Goal: Task Accomplishment & Management: Complete application form

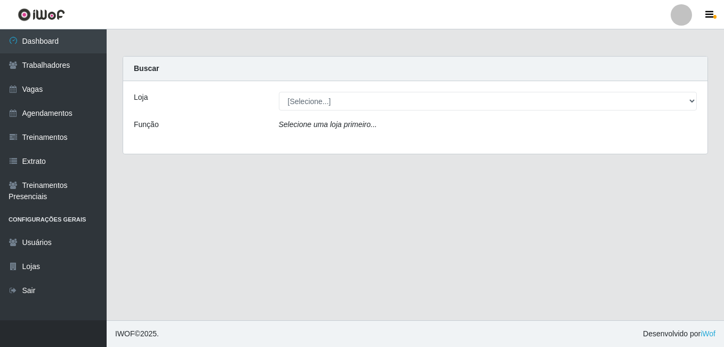
click at [403, 255] on main "Carregando... Buscar Loja [Selecione...] Iskisita Atakado - Alecrim Função Sele…" at bounding box center [415, 174] width 617 height 291
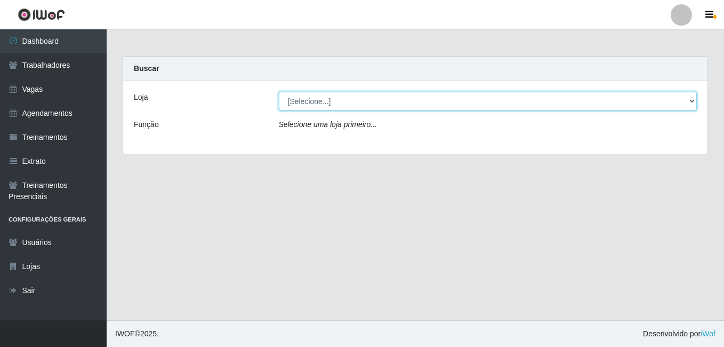
click at [691, 101] on select "[Selecione...] [PERSON_NAME]" at bounding box center [488, 101] width 419 height 19
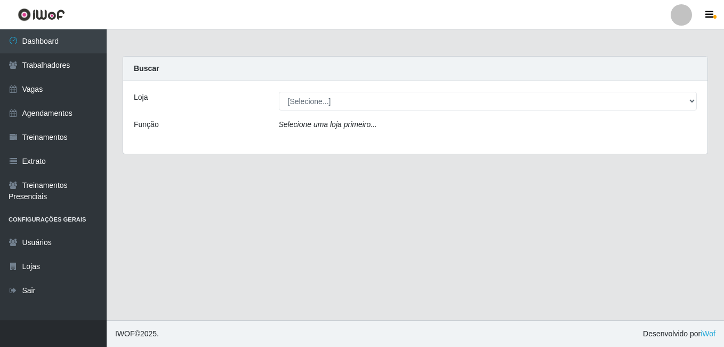
click at [592, 213] on main "Carregando... Buscar Loja [Selecione...] Iskisita Atakado - Alecrim Função Sele…" at bounding box center [415, 174] width 617 height 291
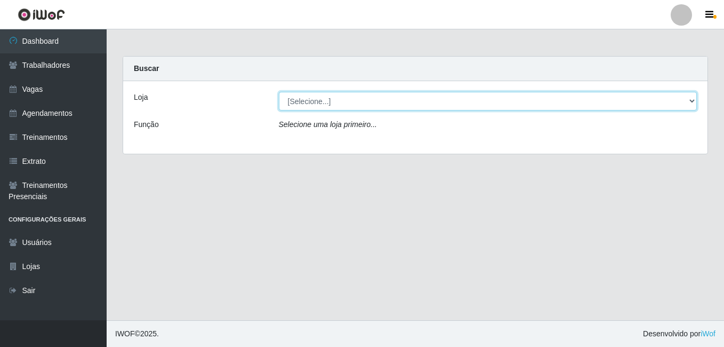
click at [341, 105] on select "[Selecione...] [PERSON_NAME]" at bounding box center [488, 101] width 419 height 19
select select "430"
click at [279, 92] on select "[Selecione...] [PERSON_NAME]" at bounding box center [488, 101] width 419 height 19
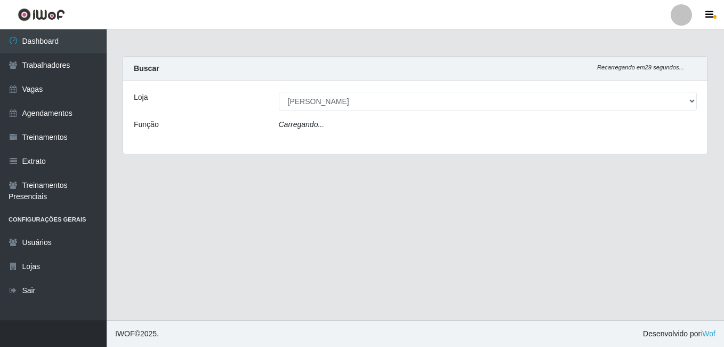
click at [485, 173] on main "Carregando... Buscar Recarregando em 29 segundos... Loja [Selecione...] Iskisit…" at bounding box center [415, 174] width 617 height 291
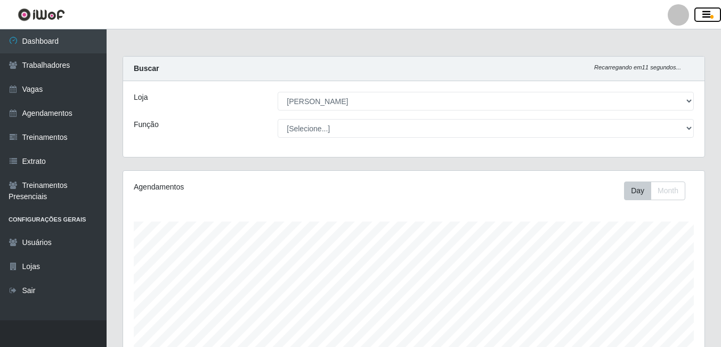
click at [707, 10] on icon "button" at bounding box center [707, 15] width 8 height 10
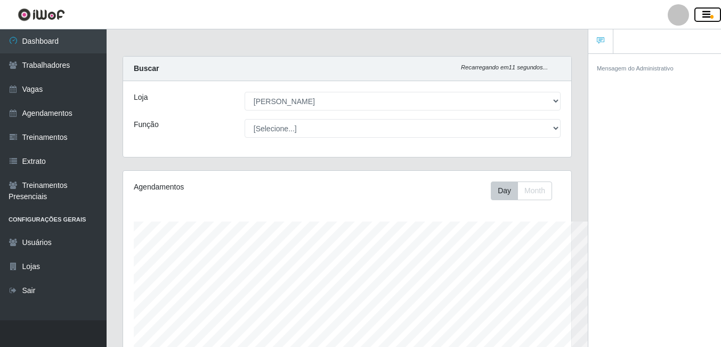
scroll to position [533021, 532793]
click at [636, 172] on div "Mensagem do Administrativo" at bounding box center [655, 201] width 133 height 297
drag, startPoint x: 619, startPoint y: 161, endPoint x: 612, endPoint y: 164, distance: 6.9
click at [619, 161] on div "Mensagem do Administrativo" at bounding box center [655, 201] width 133 height 297
drag, startPoint x: 527, startPoint y: 189, endPoint x: 551, endPoint y: 180, distance: 25.7
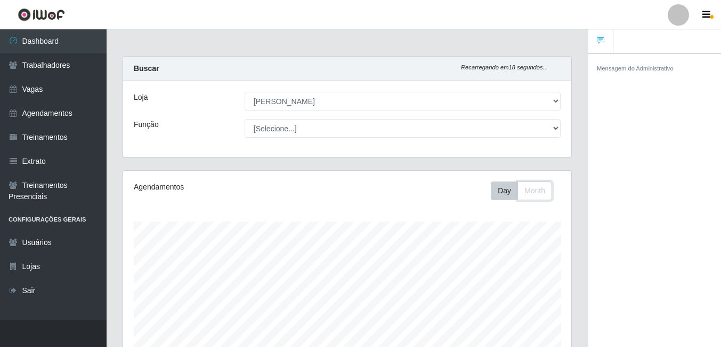
click at [527, 189] on button "Month" at bounding box center [535, 190] width 35 height 19
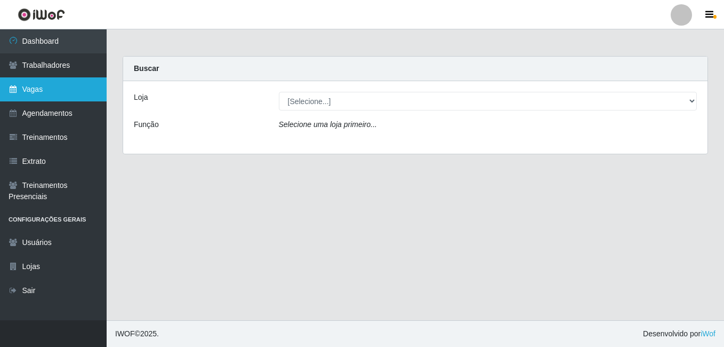
click at [23, 84] on link "Vagas" at bounding box center [53, 89] width 107 height 24
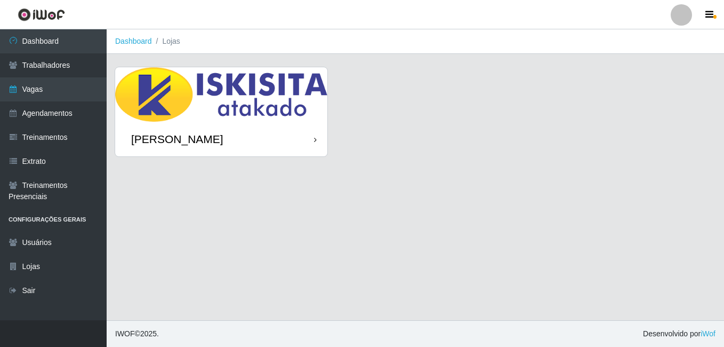
click at [301, 129] on div "[PERSON_NAME]" at bounding box center [221, 139] width 212 height 35
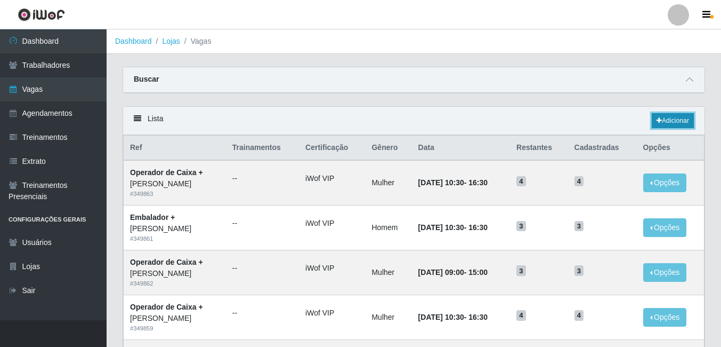
click at [675, 117] on link "Adicionar" at bounding box center [673, 120] width 42 height 15
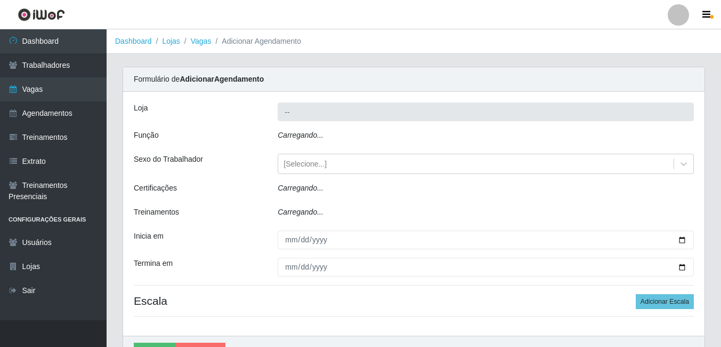
type input "[PERSON_NAME]"
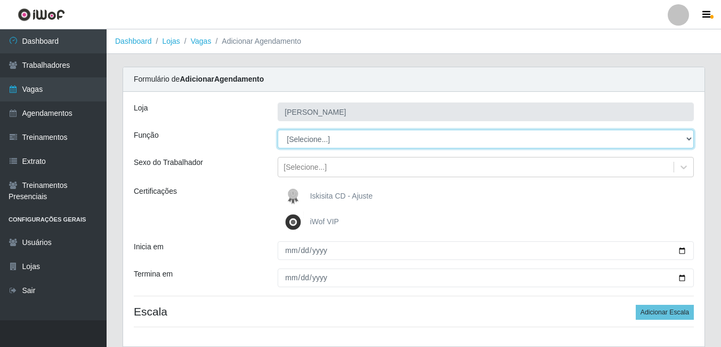
click at [669, 137] on select "[Selecione...] Auxiliar de Estacionamento Auxiliar de Estacionamento + Auxiliar…" at bounding box center [486, 139] width 416 height 19
select select "1"
click at [278, 130] on select "[Selecione...] Auxiliar de Estacionamento Auxiliar de Estacionamento + Auxiliar…" at bounding box center [486, 139] width 416 height 19
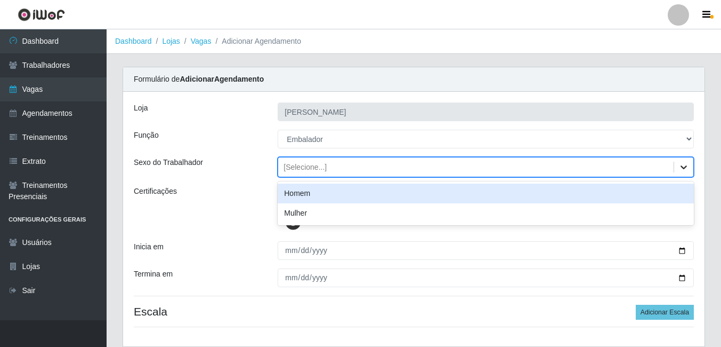
click at [684, 166] on icon at bounding box center [684, 167] width 11 height 11
click at [346, 195] on div "Homem" at bounding box center [486, 193] width 416 height 20
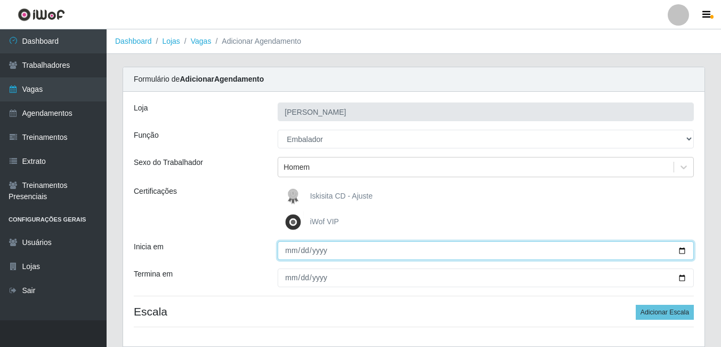
click at [297, 247] on input "Inicia em" at bounding box center [486, 250] width 416 height 19
click at [682, 249] on input "Inicia em" at bounding box center [486, 250] width 416 height 19
type input "[DATE]"
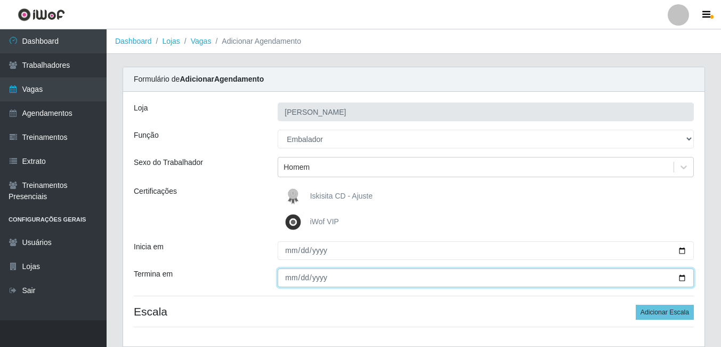
click at [682, 276] on input "Termina em" at bounding box center [486, 277] width 416 height 19
type input "[DATE]"
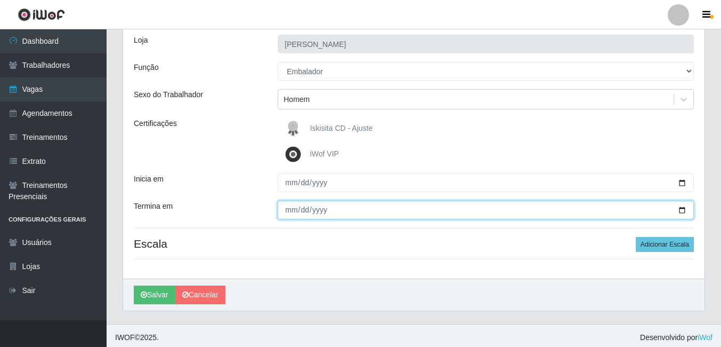
scroll to position [71, 0]
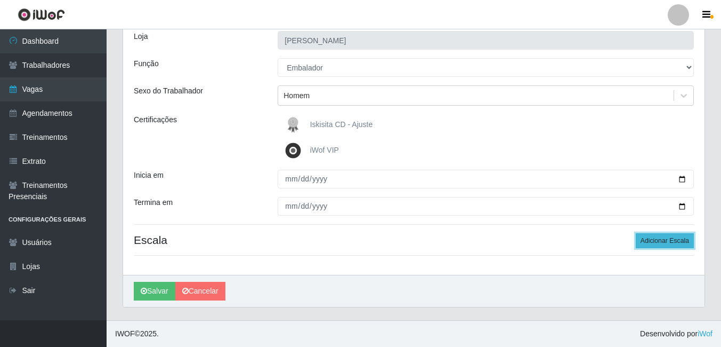
click at [670, 238] on button "Adicionar Escala" at bounding box center [665, 240] width 58 height 15
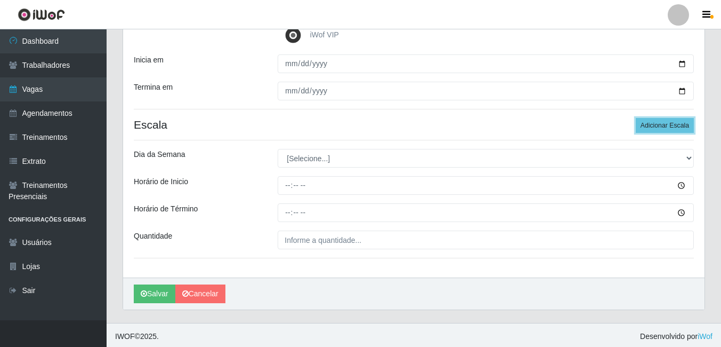
scroll to position [189, 0]
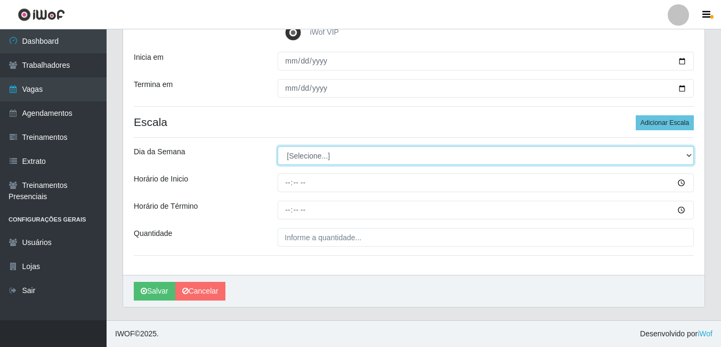
click at [363, 156] on select "[Selecione...] Segunda Terça Quarta Quinta Sexta Sábado Domingo" at bounding box center [486, 155] width 416 height 19
select select "2"
click at [278, 146] on select "[Selecione...] Segunda Terça Quarta Quinta Sexta Sábado Domingo" at bounding box center [486, 155] width 416 height 19
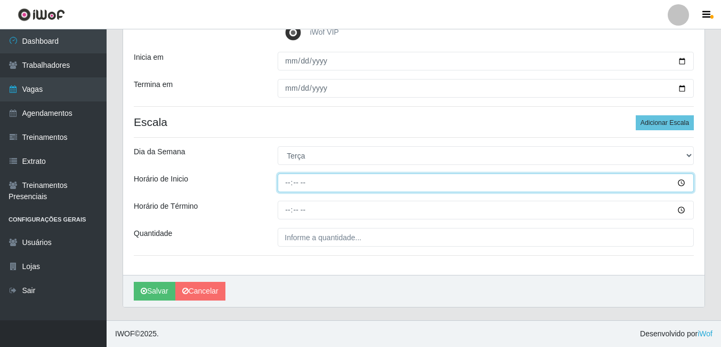
click at [288, 183] on input "Horário de Inicio" at bounding box center [486, 182] width 416 height 19
type input "10:00"
drag, startPoint x: 309, startPoint y: 182, endPoint x: 300, endPoint y: 180, distance: 8.8
click at [309, 182] on input "Horário de Inicio" at bounding box center [486, 182] width 416 height 19
click at [288, 181] on input "Horário de Inicio" at bounding box center [486, 182] width 416 height 19
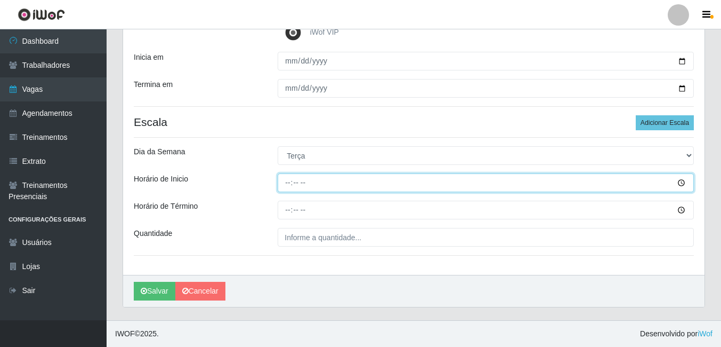
type input "11:00"
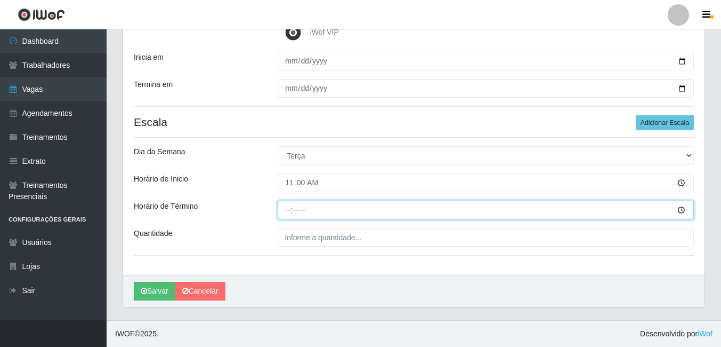
click at [288, 208] on input "Horário de Término" at bounding box center [486, 209] width 416 height 19
type input "17:00"
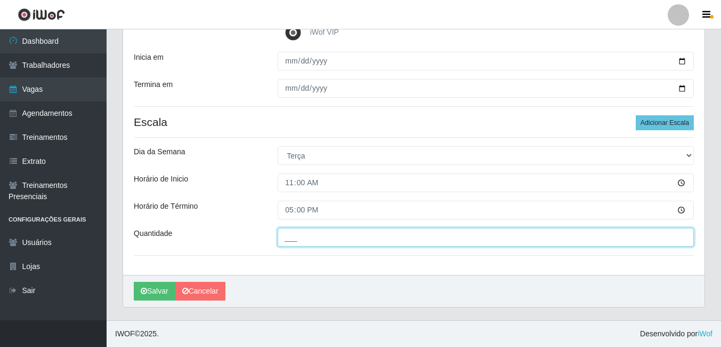
click at [660, 239] on input "___" at bounding box center [486, 237] width 416 height 19
type input "02_"
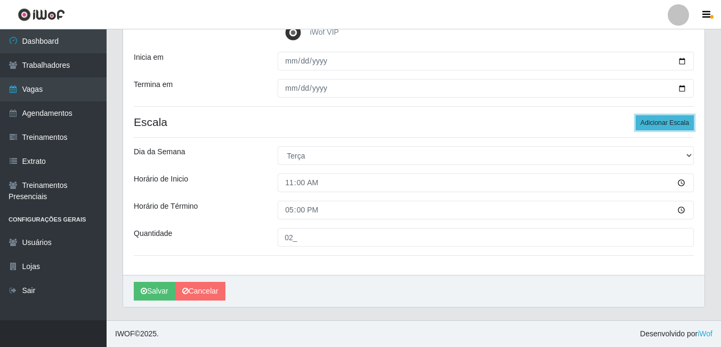
click at [650, 122] on button "Adicionar Escala" at bounding box center [665, 122] width 58 height 15
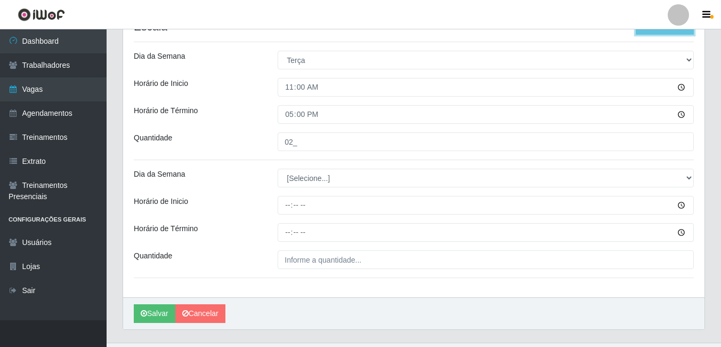
scroll to position [296, 0]
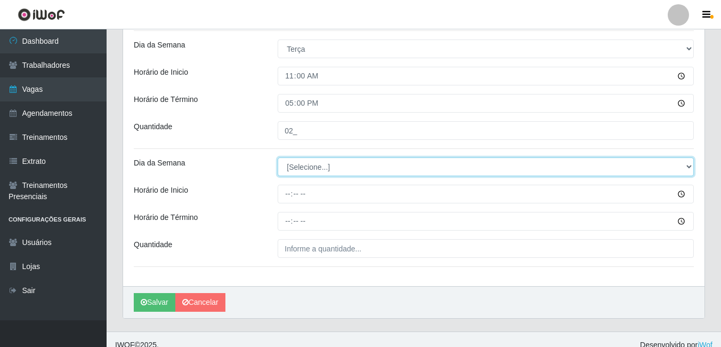
click at [340, 164] on select "[Selecione...] Segunda Terça Quarta Quinta Sexta Sábado Domingo" at bounding box center [486, 166] width 416 height 19
select select "3"
click at [278, 157] on select "[Selecione...] Segunda Terça Quarta Quinta Sexta Sábado Domingo" at bounding box center [486, 166] width 416 height 19
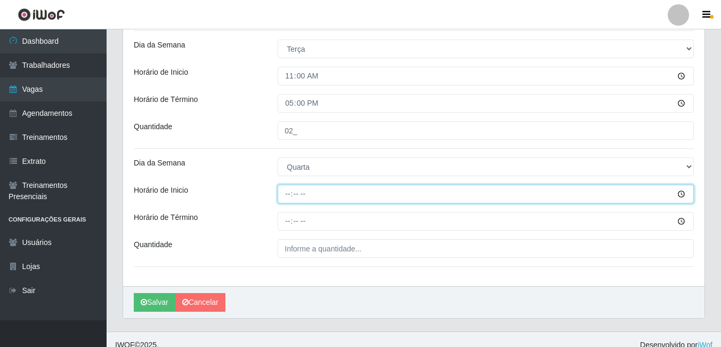
click at [286, 195] on input "Horário de Inicio" at bounding box center [486, 194] width 416 height 19
type input "11:00"
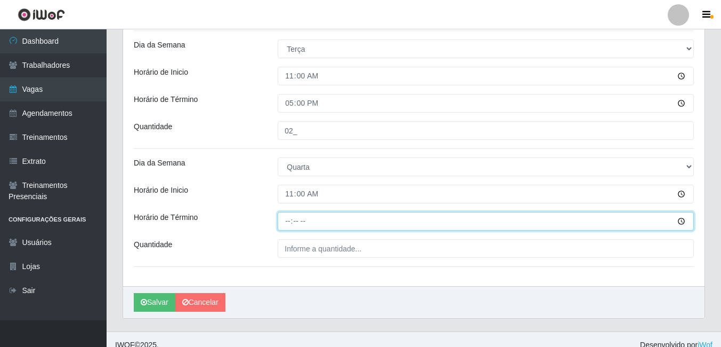
click at [284, 219] on input "Horário de Término" at bounding box center [486, 221] width 416 height 19
type input "17:00"
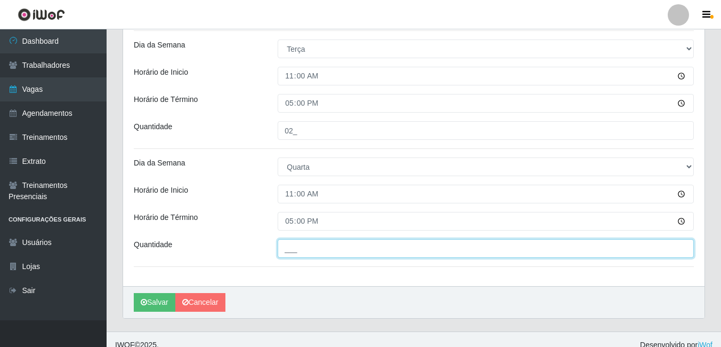
click at [422, 248] on input "___" at bounding box center [486, 248] width 416 height 19
type input "02_"
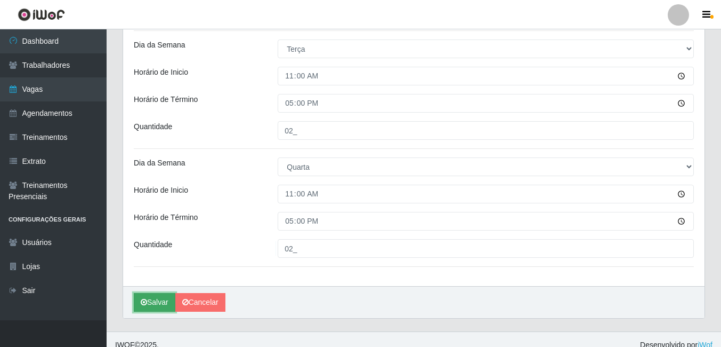
click at [156, 296] on button "Salvar" at bounding box center [155, 302] width 42 height 19
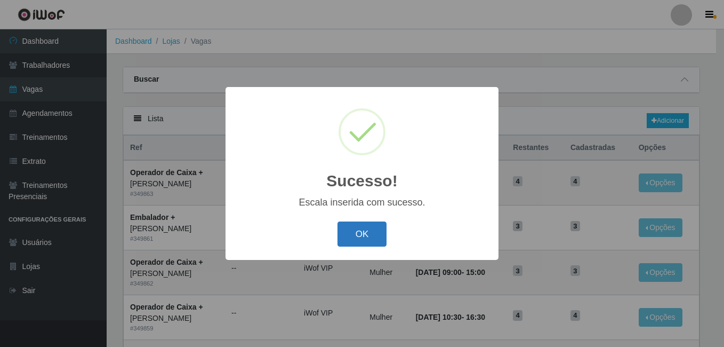
click at [366, 227] on button "OK" at bounding box center [363, 233] width 50 height 25
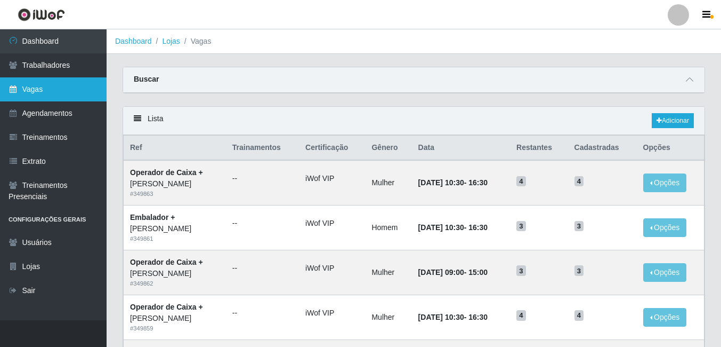
click at [62, 85] on link "Vagas" at bounding box center [53, 89] width 107 height 24
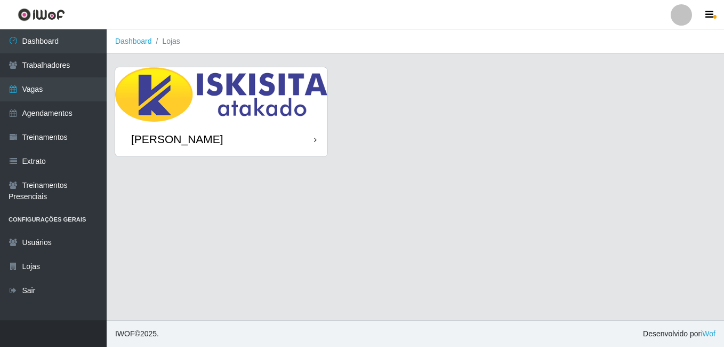
click at [183, 129] on div "[PERSON_NAME]" at bounding box center [221, 139] width 212 height 35
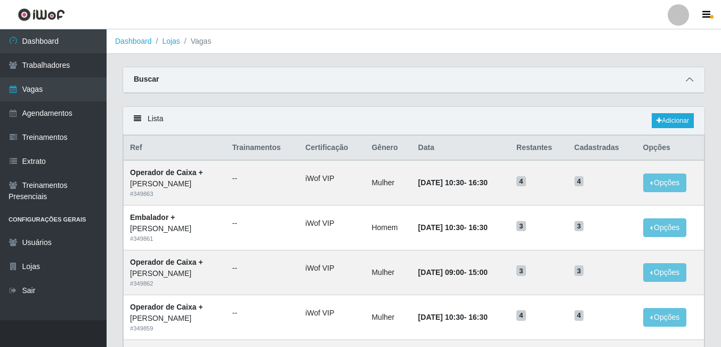
click at [692, 85] on span at bounding box center [690, 80] width 13 height 12
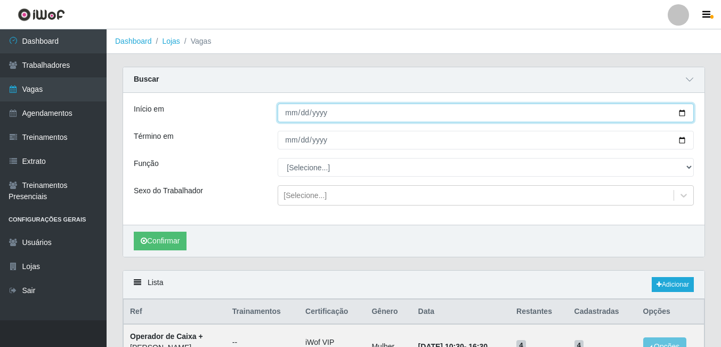
click at [294, 119] on input "Início em" at bounding box center [486, 112] width 416 height 19
type input "[DATE]"
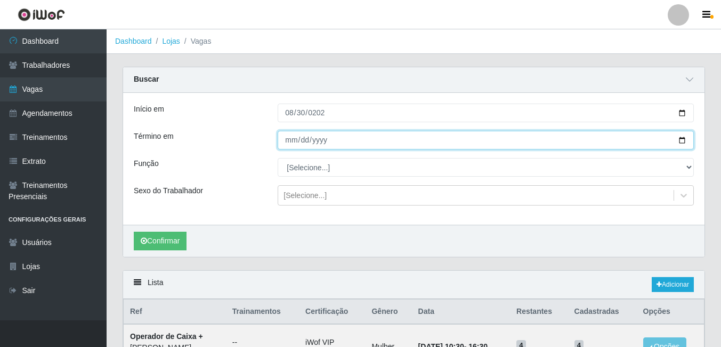
click at [288, 143] on input "Término em" at bounding box center [486, 140] width 416 height 19
type input "[DATE]"
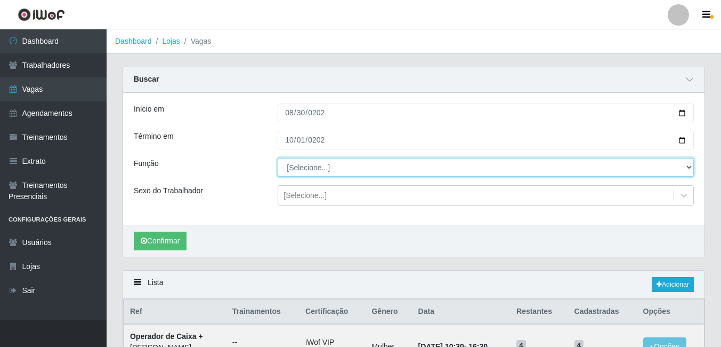
click at [287, 167] on select "[Selecione...] Auxiliar de Estacionamento Auxiliar de Estacionamento + Auxiliar…" at bounding box center [486, 167] width 416 height 19
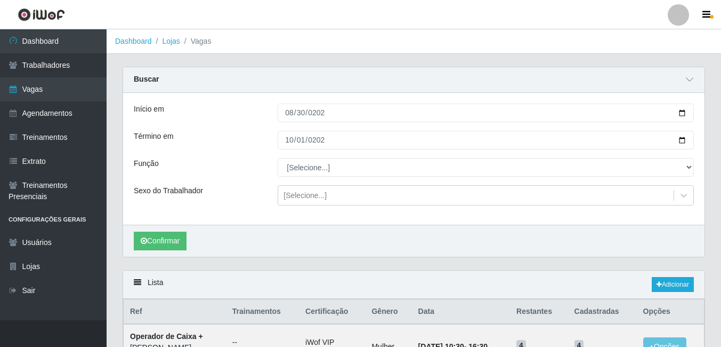
click at [200, 83] on div "Buscar" at bounding box center [414, 80] width 582 height 26
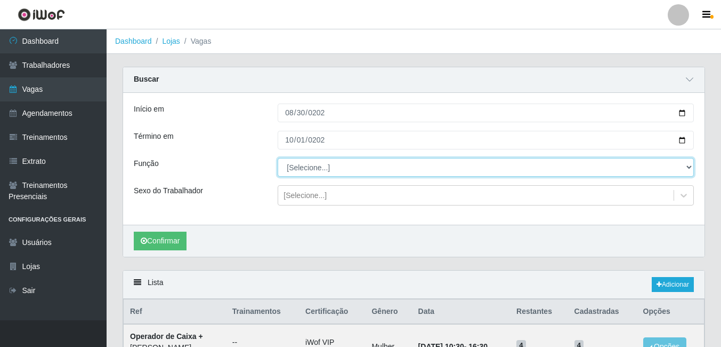
click at [316, 175] on select "[Selecione...] Auxiliar de Estacionamento Auxiliar de Estacionamento + Auxiliar…" at bounding box center [486, 167] width 416 height 19
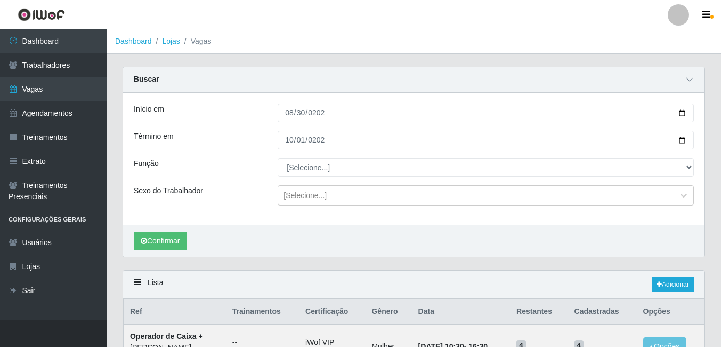
click at [256, 100] on div "Início em [DATE] Término em [DATE] Função [Selecione...] Auxiliar de Estacionam…" at bounding box center [414, 159] width 582 height 132
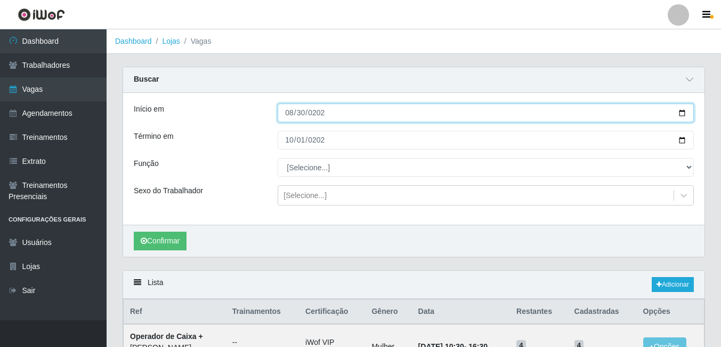
click at [307, 113] on input "[DATE]" at bounding box center [486, 112] width 416 height 19
type input "[DATE]"
click at [303, 112] on input "[DATE]" at bounding box center [486, 112] width 416 height 19
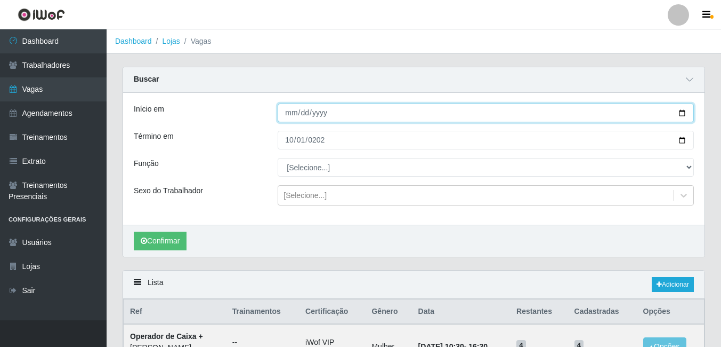
type input "[DATE]"
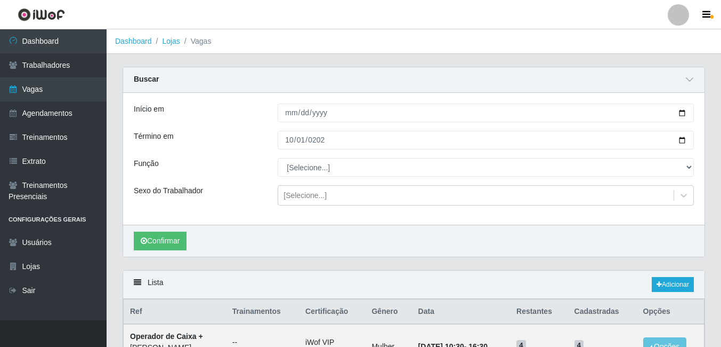
drag, startPoint x: 197, startPoint y: 170, endPoint x: 189, endPoint y: 162, distance: 10.9
click at [197, 170] on div "Função" at bounding box center [198, 167] width 144 height 19
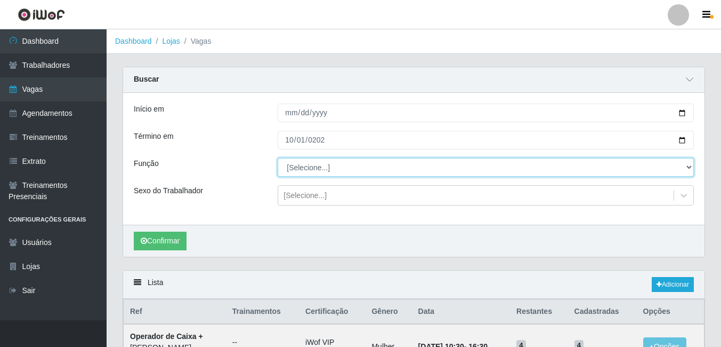
click at [332, 166] on select "[Selecione...] Auxiliar de Estacionamento Auxiliar de Estacionamento + Auxiliar…" at bounding box center [486, 167] width 416 height 19
select select "1"
click at [278, 158] on select "[Selecione...] Auxiliar de Estacionamento Auxiliar de Estacionamento + Auxiliar…" at bounding box center [486, 167] width 416 height 19
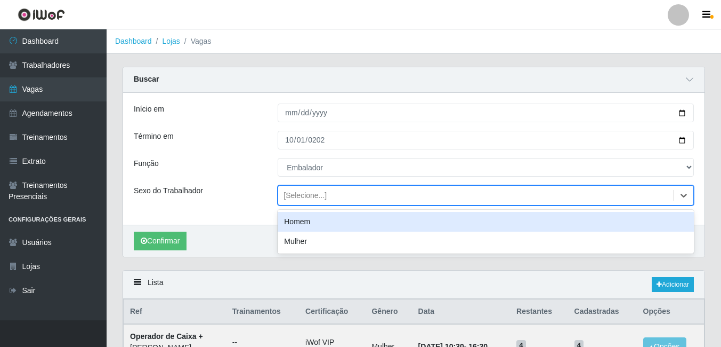
click at [291, 197] on div "[Selecione...]" at bounding box center [305, 195] width 43 height 11
click at [298, 229] on div "Homem" at bounding box center [486, 222] width 416 height 20
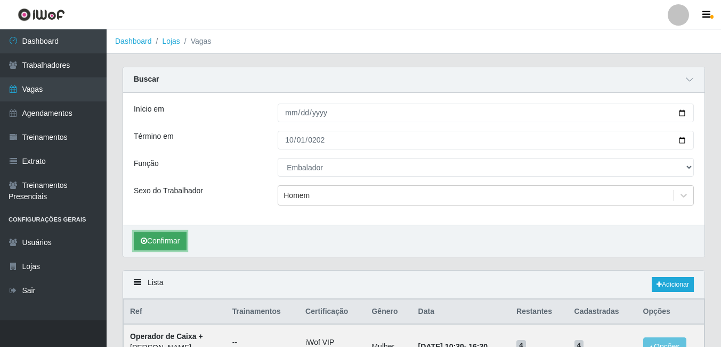
click at [165, 240] on button "Confirmar" at bounding box center [160, 240] width 53 height 19
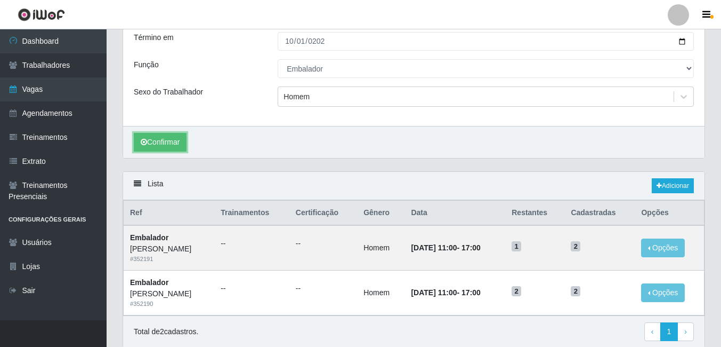
scroll to position [107, 0]
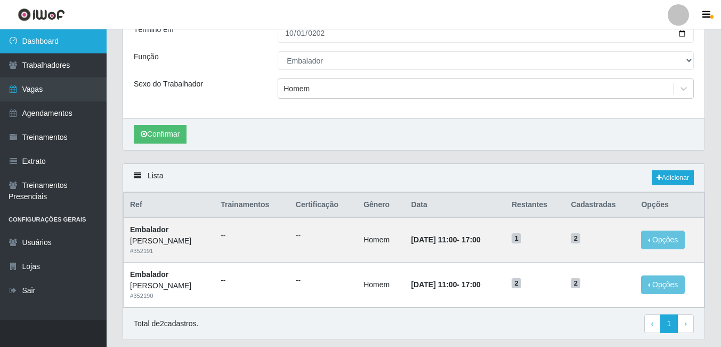
click at [40, 43] on link "Dashboard" at bounding box center [53, 41] width 107 height 24
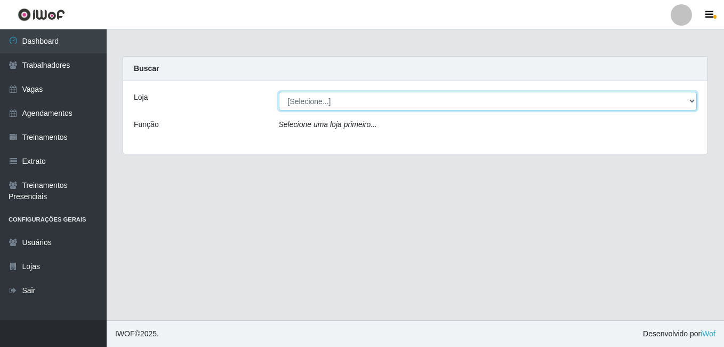
click at [298, 97] on select "[Selecione...] [PERSON_NAME]" at bounding box center [488, 101] width 419 height 19
select select "430"
click at [279, 92] on select "[Selecione...] [PERSON_NAME]" at bounding box center [488, 101] width 419 height 19
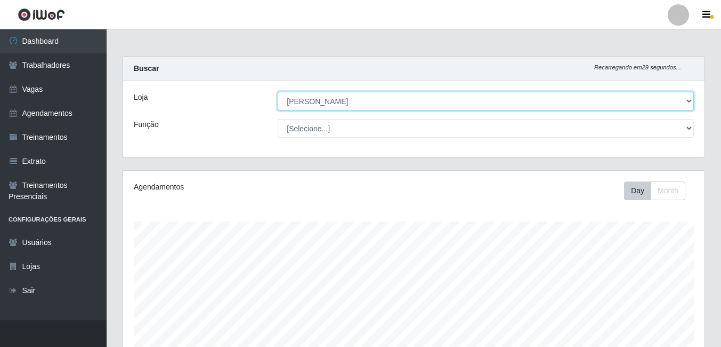
scroll to position [221, 582]
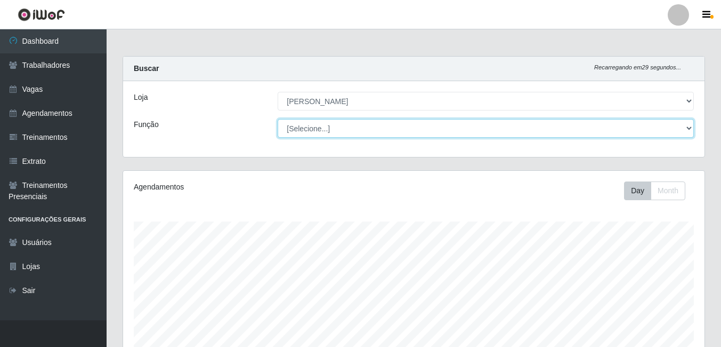
click at [308, 128] on select "[Selecione...] Auxiliar de Estacionamento Auxiliar de Estacionamento + Auxiliar…" at bounding box center [486, 128] width 416 height 19
select select "1"
click at [278, 119] on select "[Selecione...] Auxiliar de Estacionamento Auxiliar de Estacionamento + Auxiliar…" at bounding box center [486, 128] width 416 height 19
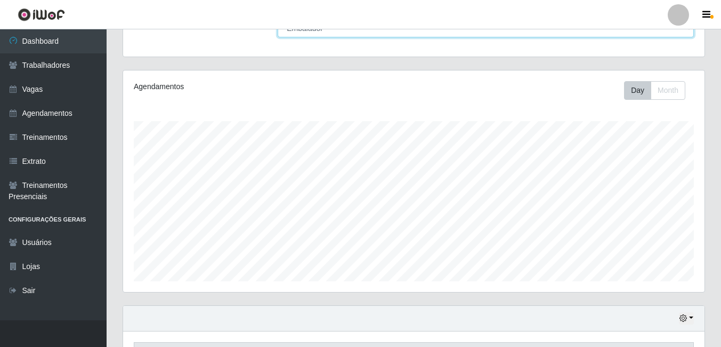
scroll to position [172, 0]
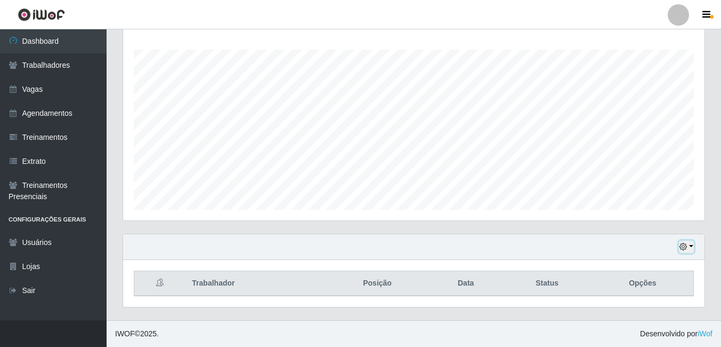
click at [687, 250] on icon "button" at bounding box center [683, 246] width 7 height 7
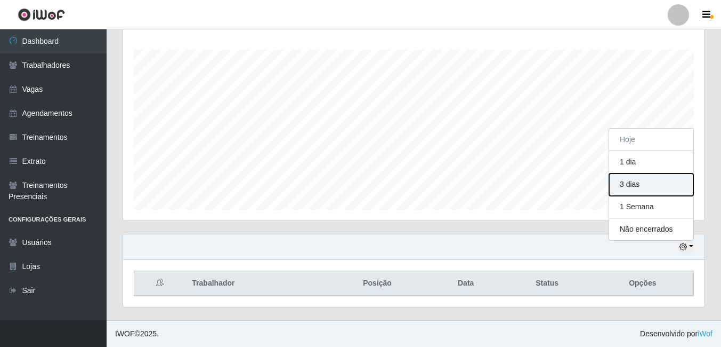
click at [636, 189] on button "3 dias" at bounding box center [651, 184] width 84 height 22
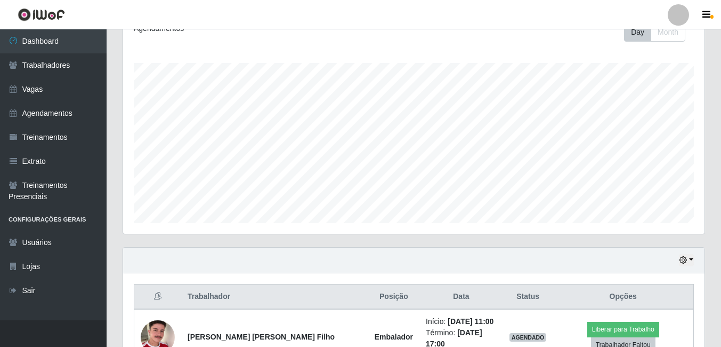
scroll to position [0, 0]
